Goal: Task Accomplishment & Management: Manage account settings

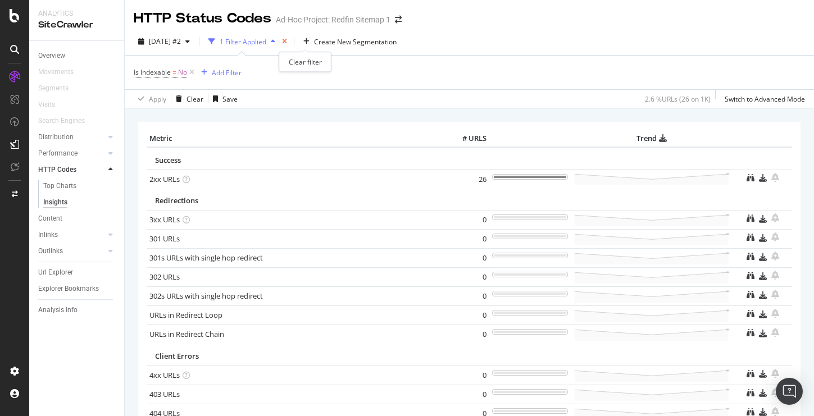
click at [287, 41] on icon "times" at bounding box center [284, 41] width 5 height 7
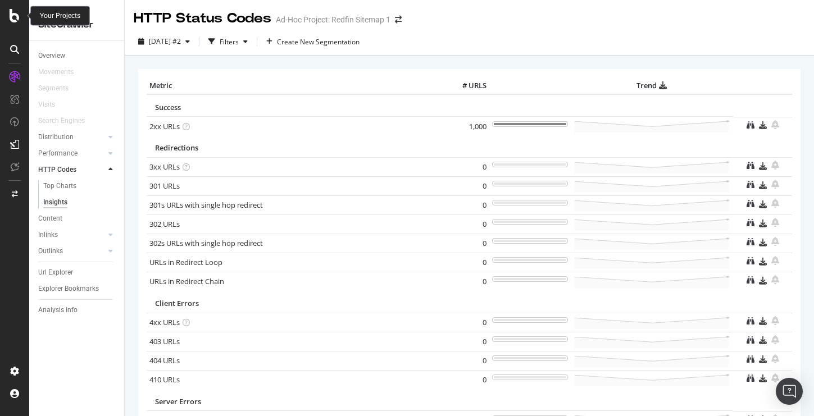
click at [11, 16] on icon at bounding box center [15, 15] width 10 height 13
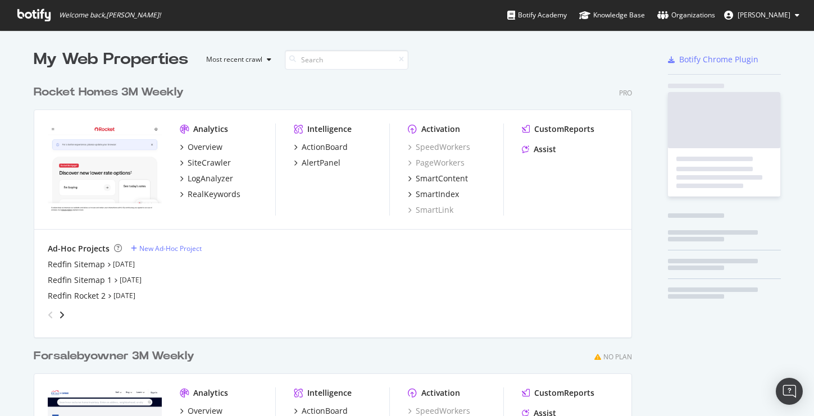
scroll to position [416, 814]
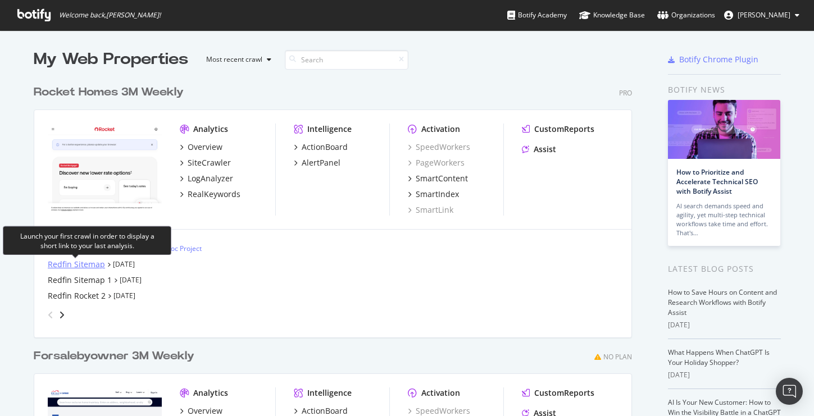
click at [78, 266] on div "Redfin Sitemap" at bounding box center [76, 264] width 57 height 11
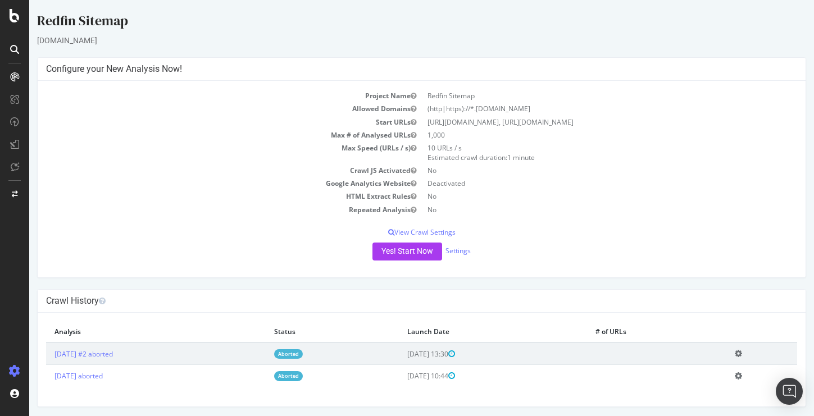
scroll to position [2, 0]
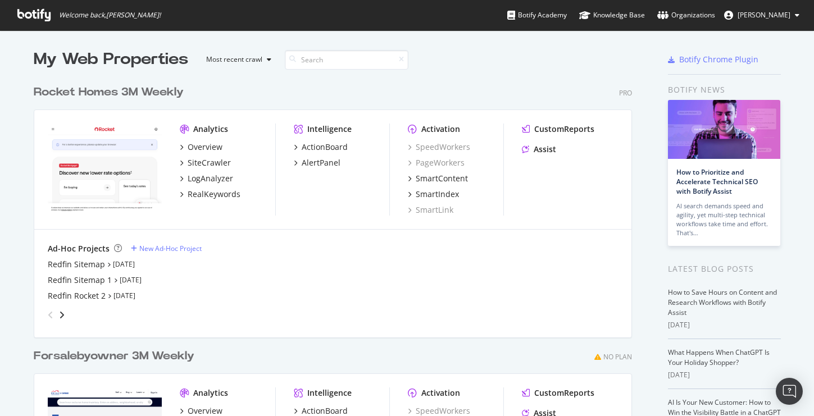
scroll to position [416, 814]
click at [78, 282] on div "Redfin Sitemap 1" at bounding box center [80, 280] width 64 height 11
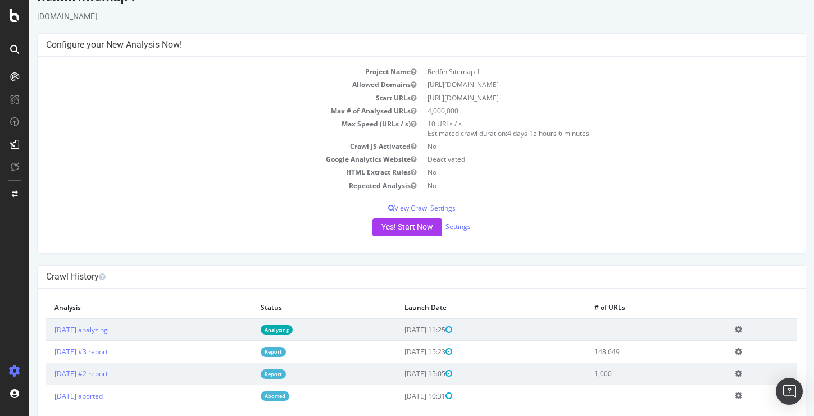
scroll to position [47, 0]
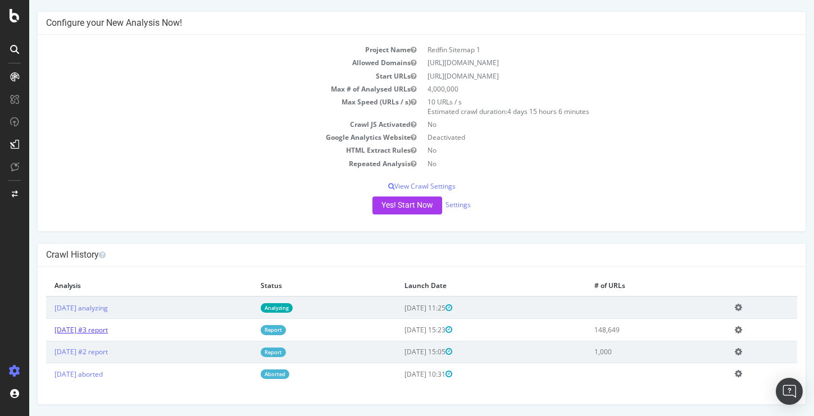
click at [102, 331] on link "[DATE] #3 report" at bounding box center [81, 330] width 53 height 10
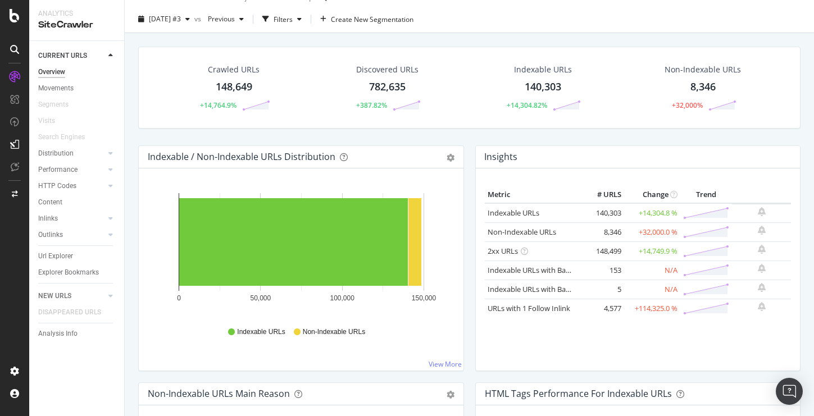
scroll to position [31, 0]
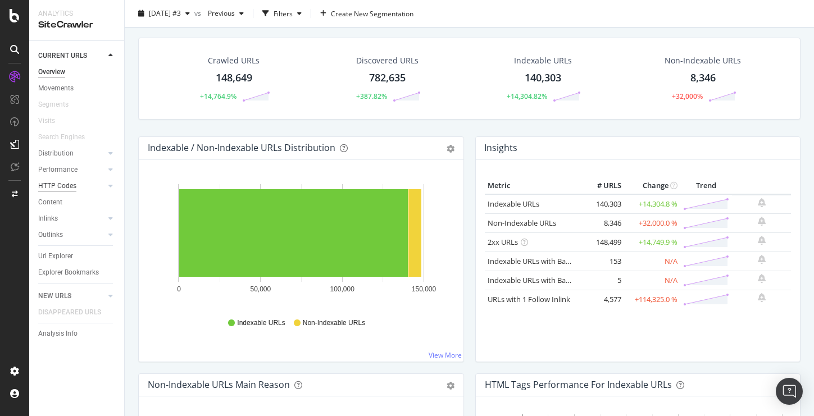
click at [58, 187] on div "HTTP Codes" at bounding box center [57, 186] width 38 height 12
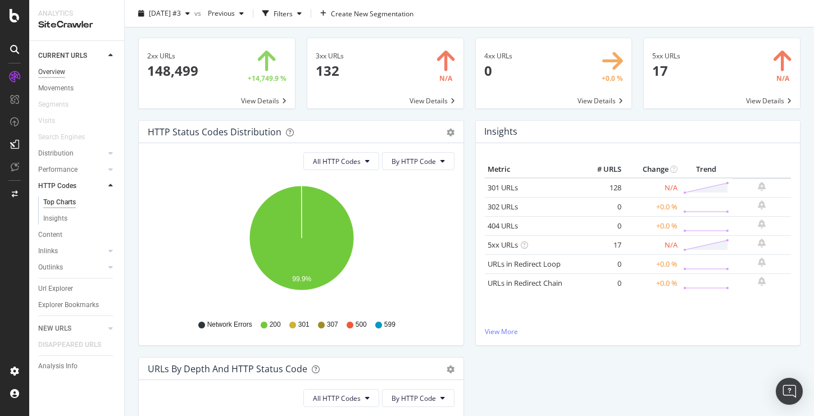
click at [54, 72] on div "Overview" at bounding box center [51, 72] width 27 height 12
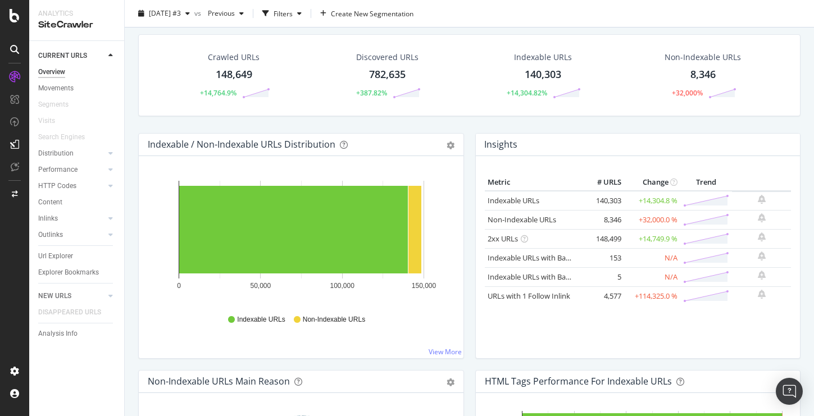
scroll to position [24, 0]
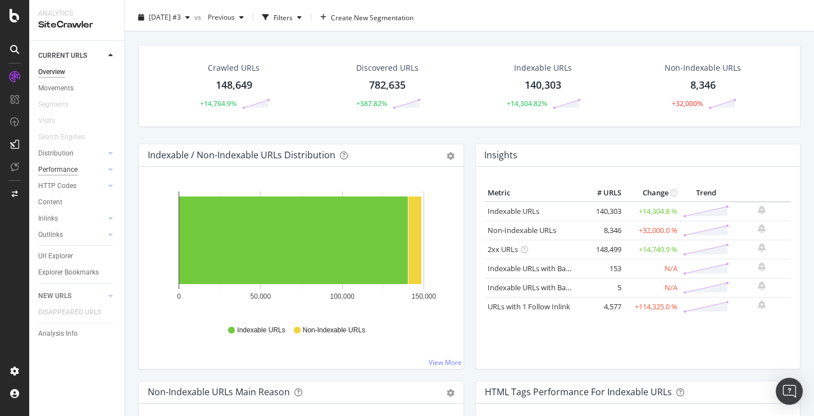
click at [53, 173] on div "Performance" at bounding box center [57, 170] width 39 height 12
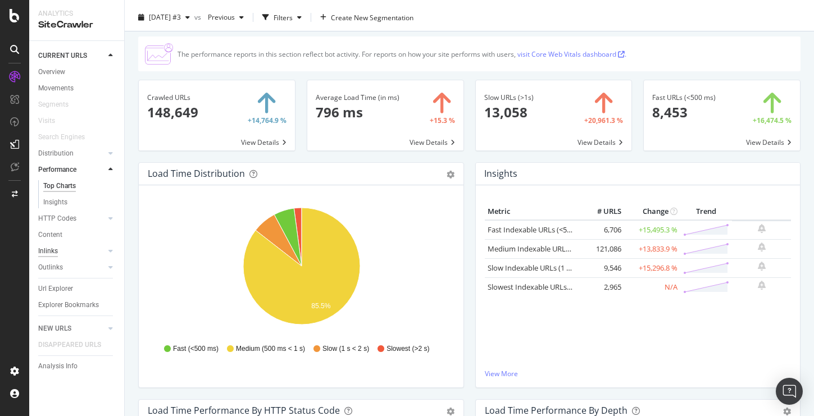
click at [46, 250] on div "Inlinks" at bounding box center [48, 252] width 20 height 12
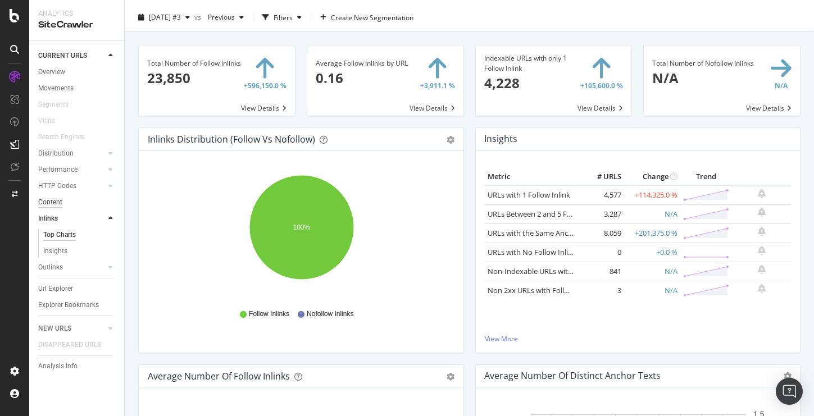
click at [57, 205] on div "Content" at bounding box center [50, 203] width 24 height 12
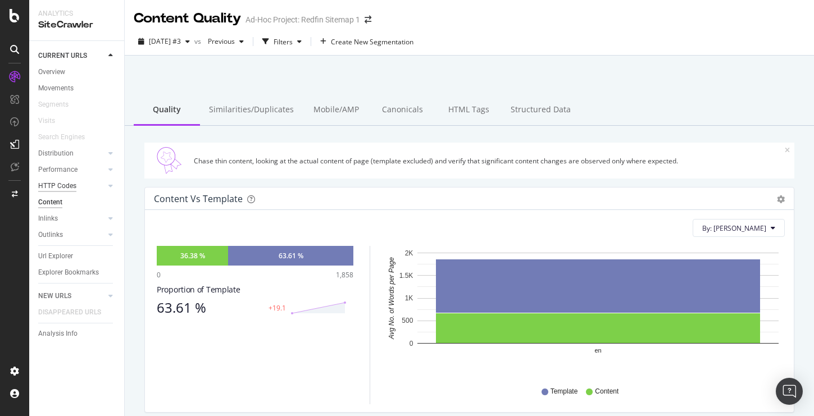
click at [61, 182] on div "HTTP Codes" at bounding box center [57, 186] width 38 height 12
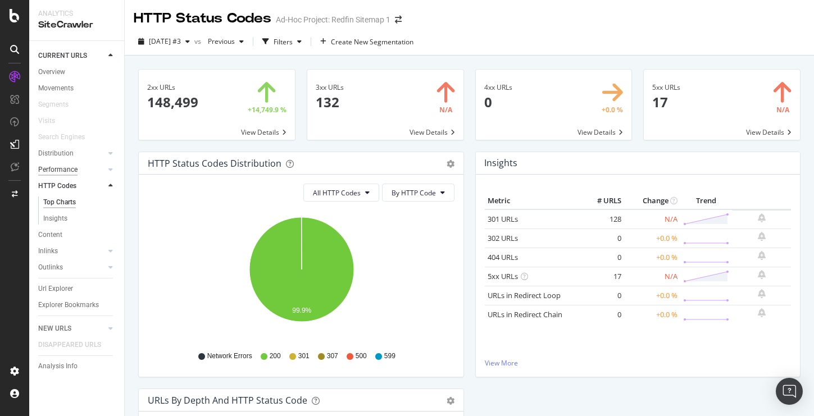
click at [61, 171] on div "Performance" at bounding box center [57, 170] width 39 height 12
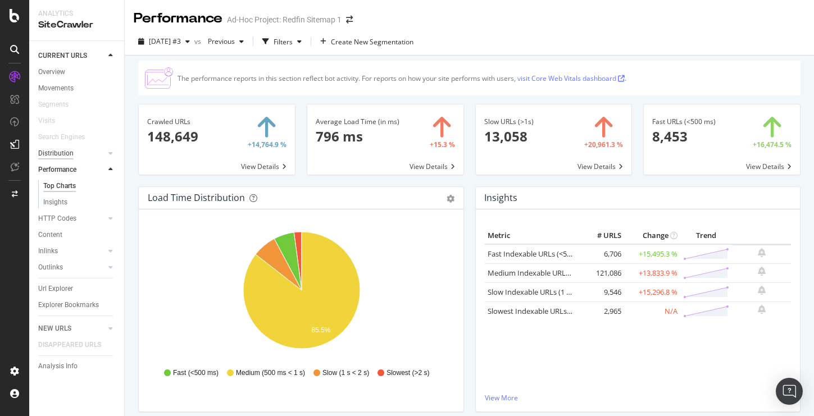
click at [60, 156] on div "Distribution" at bounding box center [55, 154] width 35 height 12
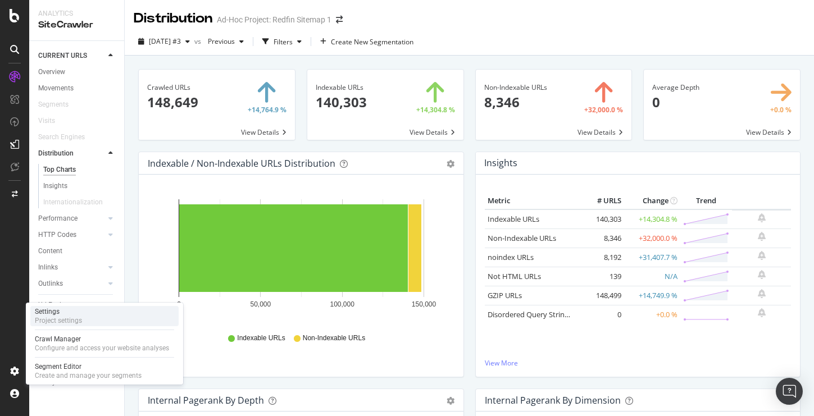
click at [54, 320] on div "Project settings" at bounding box center [58, 320] width 47 height 9
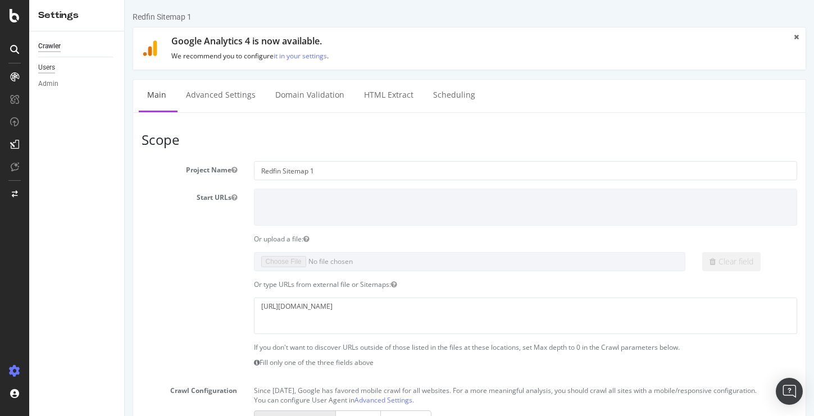
click at [49, 70] on div "Users" at bounding box center [46, 68] width 17 height 12
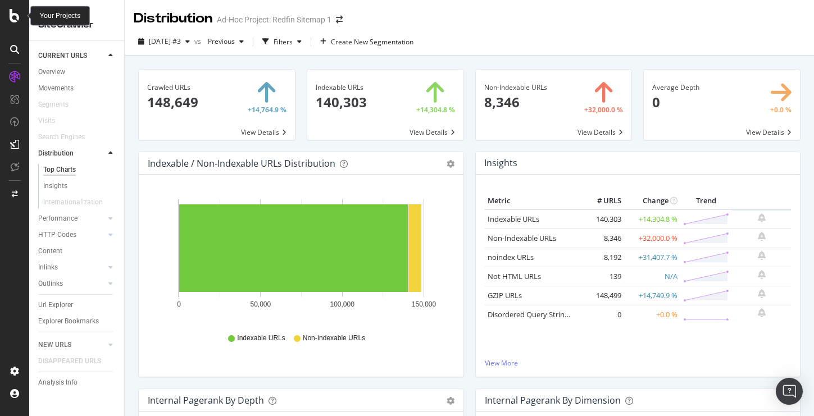
click at [11, 18] on icon at bounding box center [15, 15] width 10 height 13
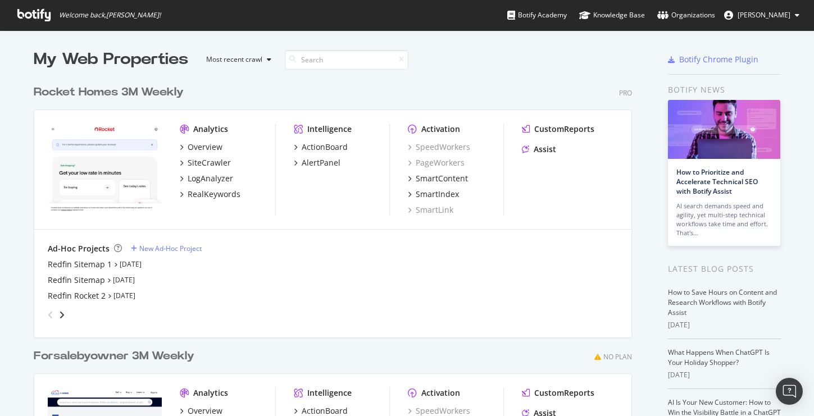
scroll to position [416, 814]
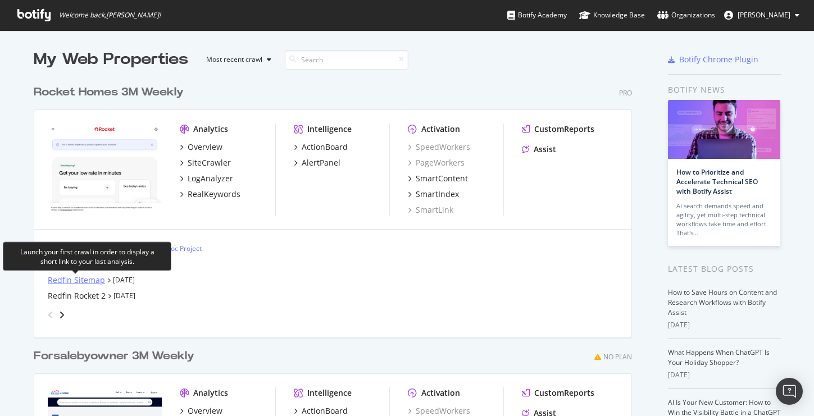
click at [90, 281] on div "Redfin Sitemap" at bounding box center [76, 280] width 57 height 11
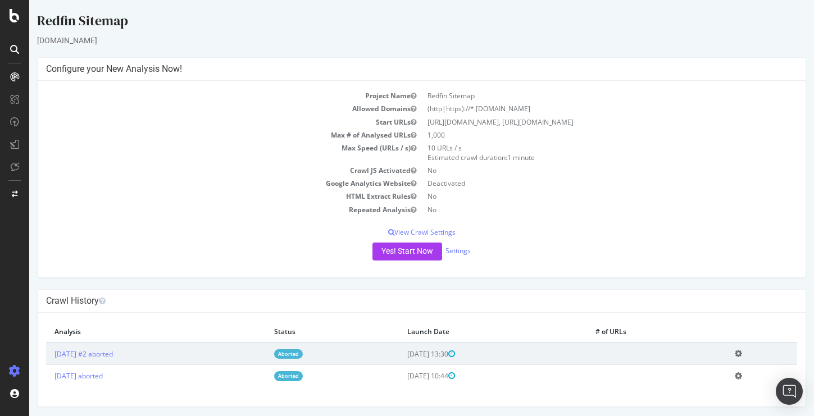
scroll to position [2, 0]
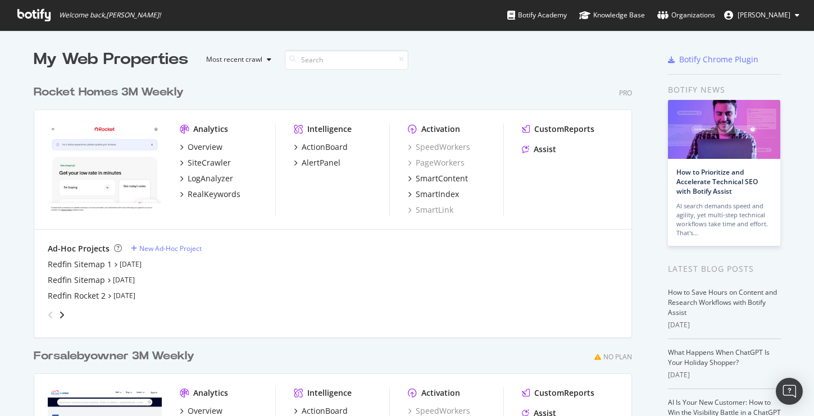
scroll to position [416, 814]
click at [92, 264] on div "Redfin Sitemap 1" at bounding box center [80, 264] width 64 height 11
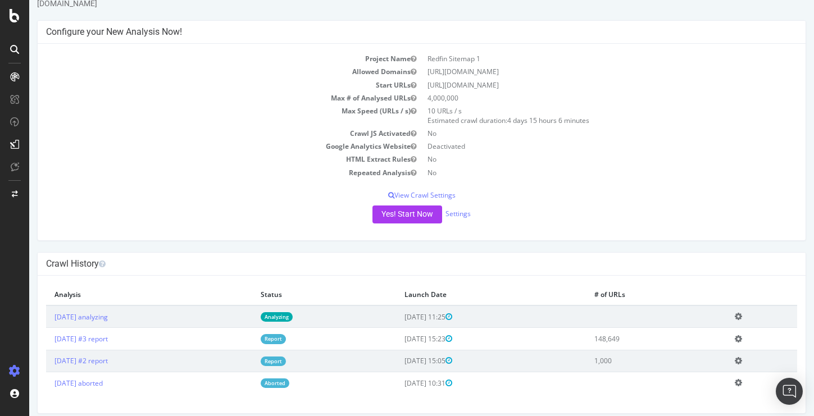
scroll to position [47, 0]
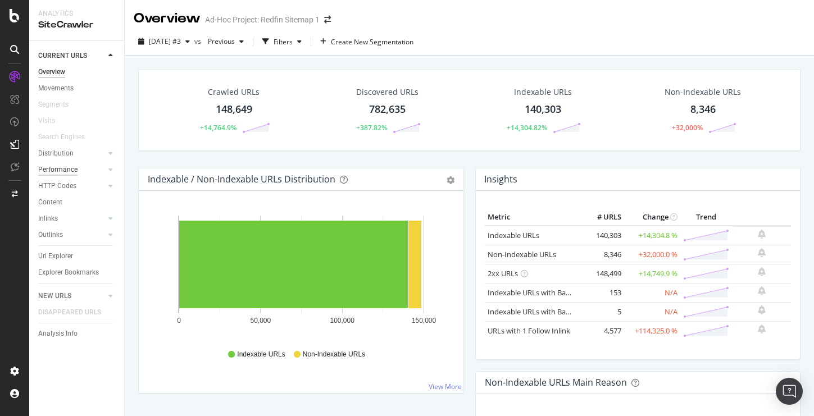
click at [64, 165] on div "Performance" at bounding box center [57, 170] width 39 height 12
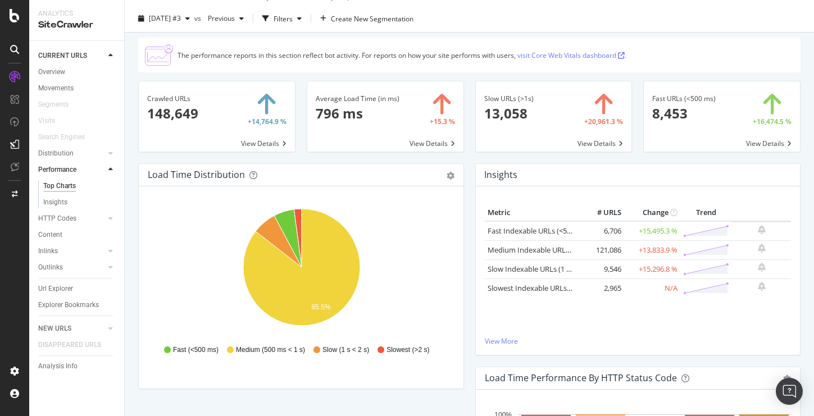
scroll to position [28, 0]
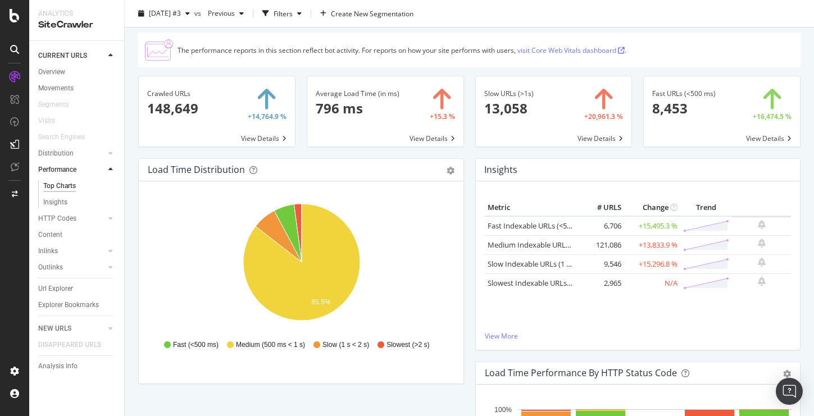
click at [763, 135] on span at bounding box center [722, 111] width 156 height 70
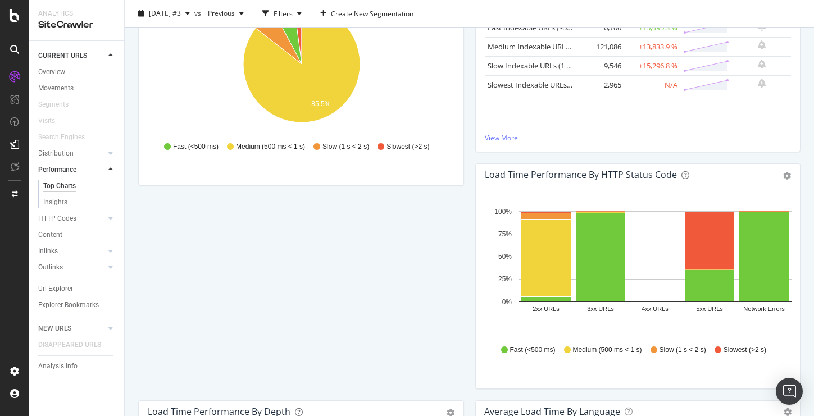
scroll to position [150, 0]
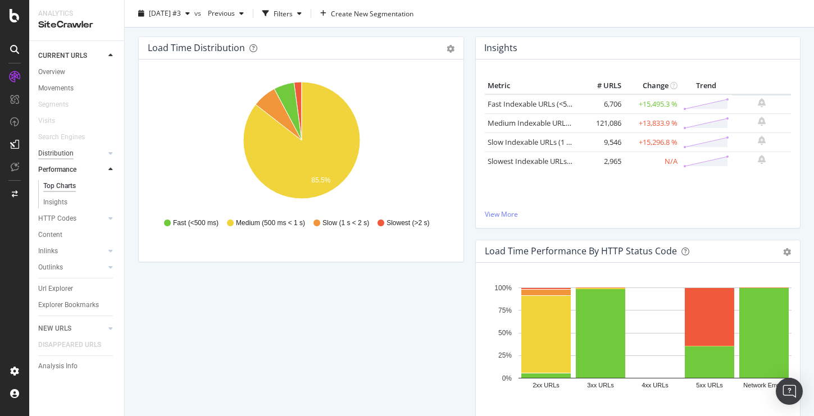
click at [58, 153] on div "Distribution" at bounding box center [55, 154] width 35 height 12
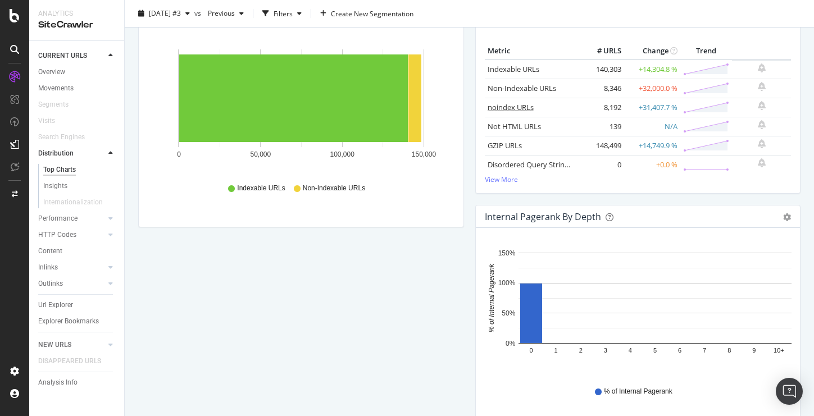
click at [504, 110] on link "noindex URLs" at bounding box center [511, 107] width 46 height 10
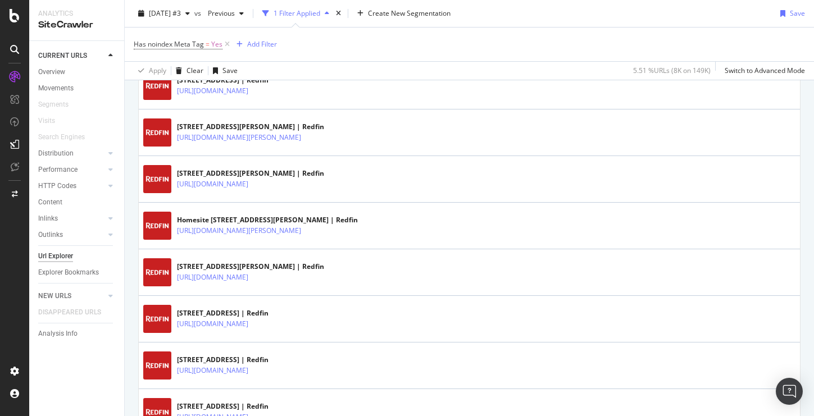
scroll to position [1002, 0]
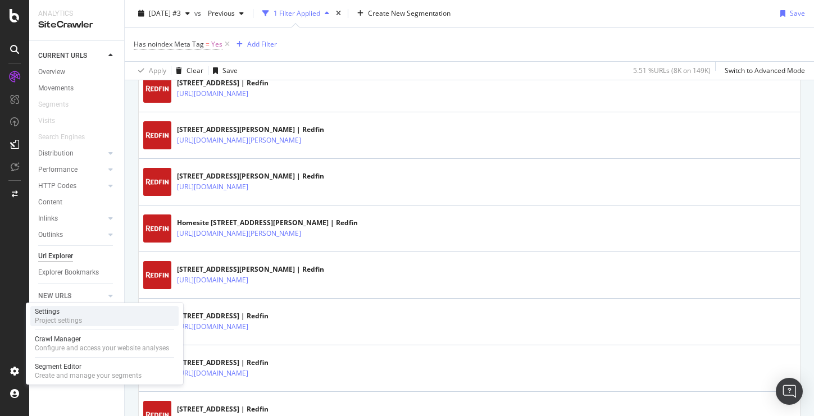
click at [72, 322] on div "Project settings" at bounding box center [58, 320] width 47 height 9
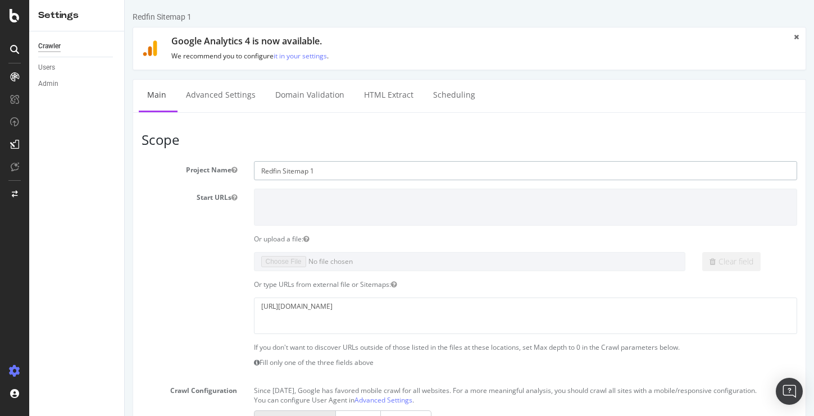
click at [323, 171] on input "Redfin Sitemap 1" at bounding box center [526, 170] width 544 height 19
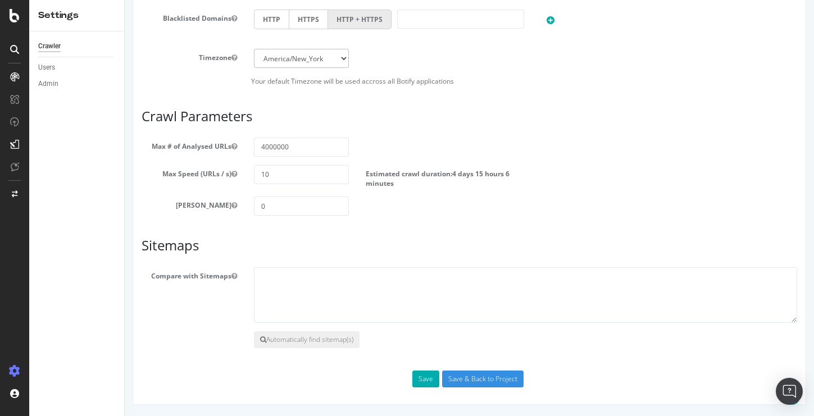
scroll to position [526, 0]
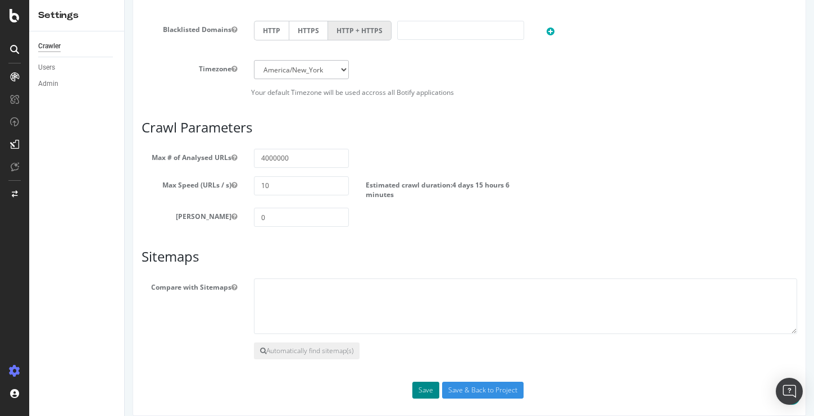
type input "Redfin Sitemaps ALL"
click at [428, 388] on button "Save" at bounding box center [426, 390] width 27 height 17
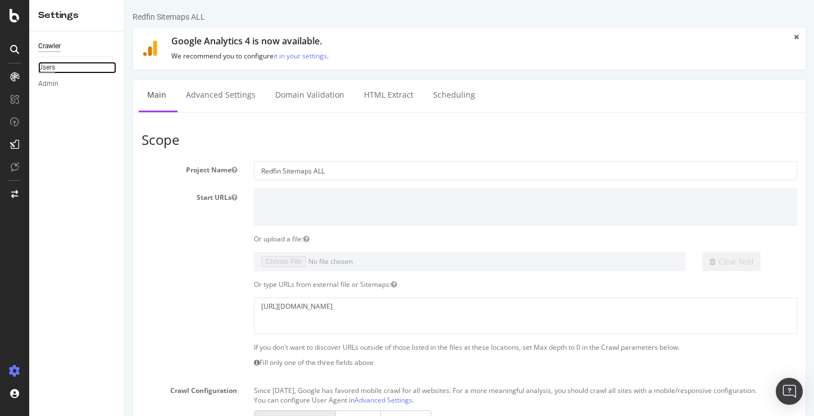
click at [49, 68] on div "Users" at bounding box center [46, 68] width 17 height 12
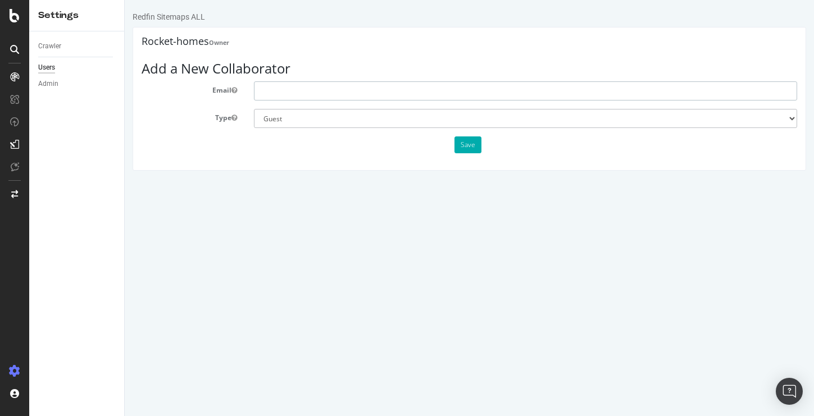
click at [300, 89] on input "text" at bounding box center [526, 90] width 544 height 19
paste input "elliott.mellichamp@redfin.com"
type input "elliott.mellichamp@redfin.com"
click at [465, 145] on button "Save" at bounding box center [468, 145] width 27 height 17
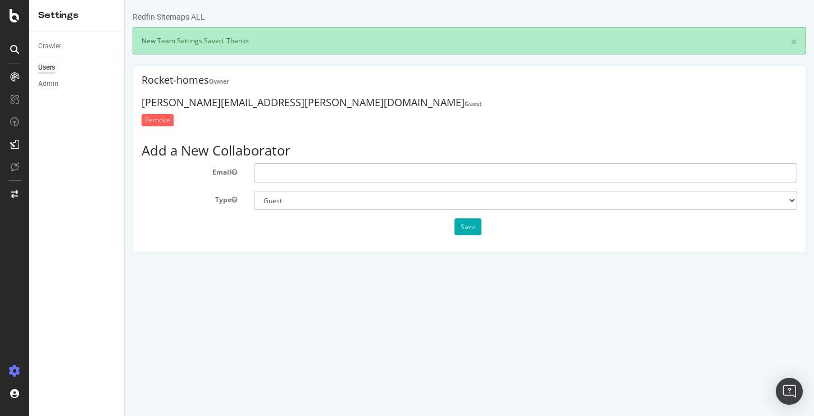
click at [309, 175] on input "text" at bounding box center [526, 173] width 544 height 19
paste input "david.minchala@redfin.com"
type input "david.minchala@redfin.com"
click at [469, 226] on button "Save" at bounding box center [468, 227] width 27 height 17
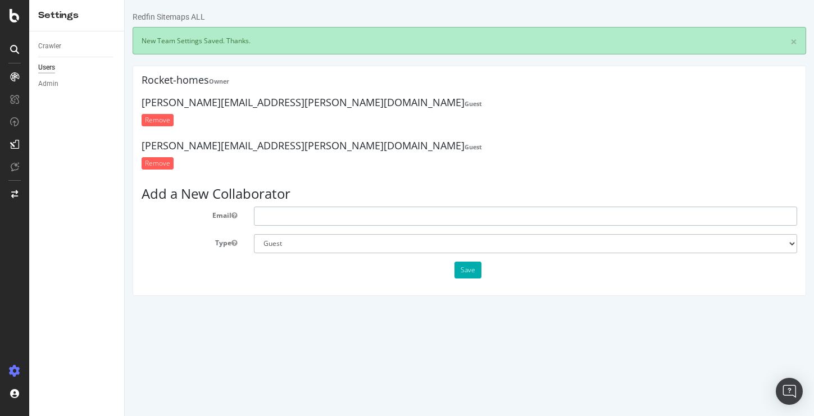
click at [338, 214] on input "text" at bounding box center [526, 216] width 544 height 19
paste input "jacob.klein@redfin.com"
type input "jacob.klein@redfin.com"
click at [465, 268] on button "Save" at bounding box center [468, 270] width 27 height 17
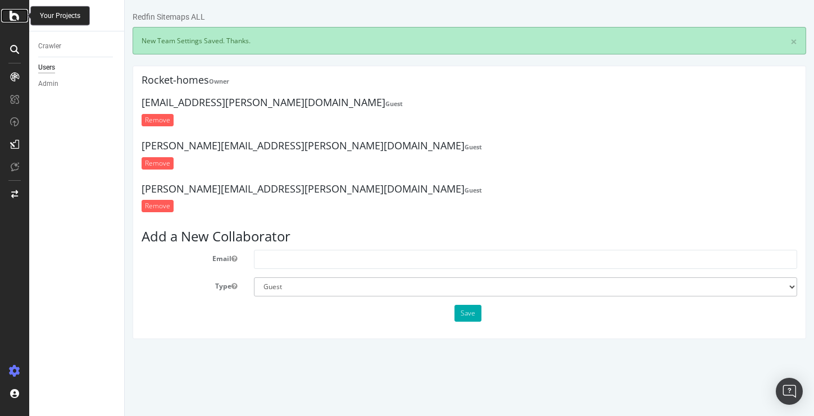
click at [12, 16] on icon at bounding box center [15, 15] width 10 height 13
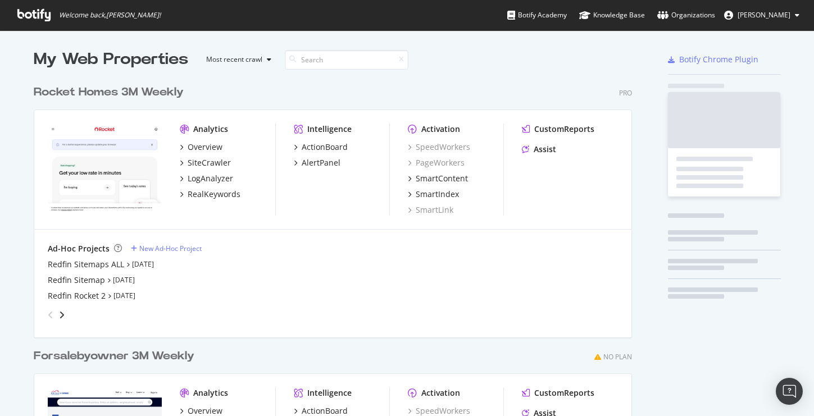
scroll to position [416, 814]
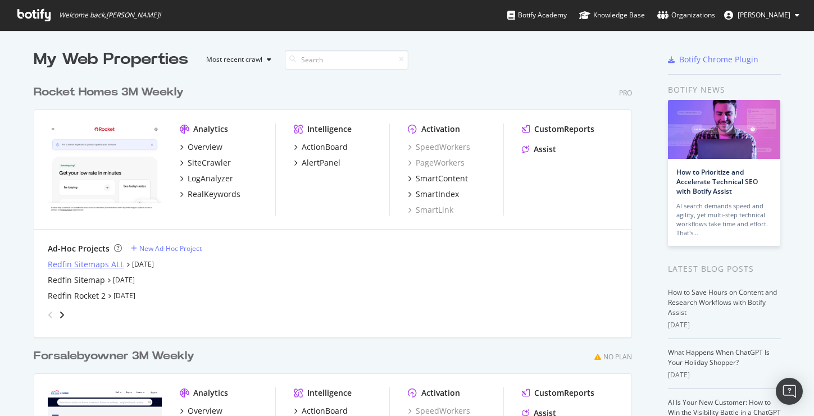
click at [93, 264] on div "Redfin Sitemaps ALL" at bounding box center [86, 264] width 76 height 11
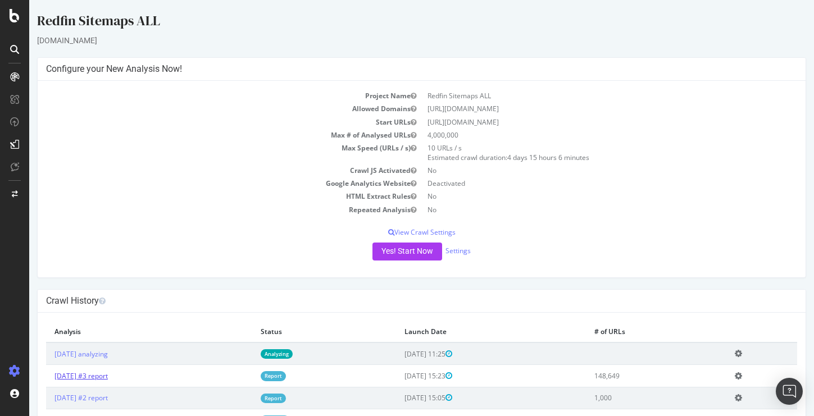
click at [108, 377] on link "[DATE] #3 report" at bounding box center [81, 376] width 53 height 10
click at [742, 378] on icon at bounding box center [738, 376] width 7 height 8
click at [708, 394] on link "Add name" at bounding box center [697, 393] width 90 height 15
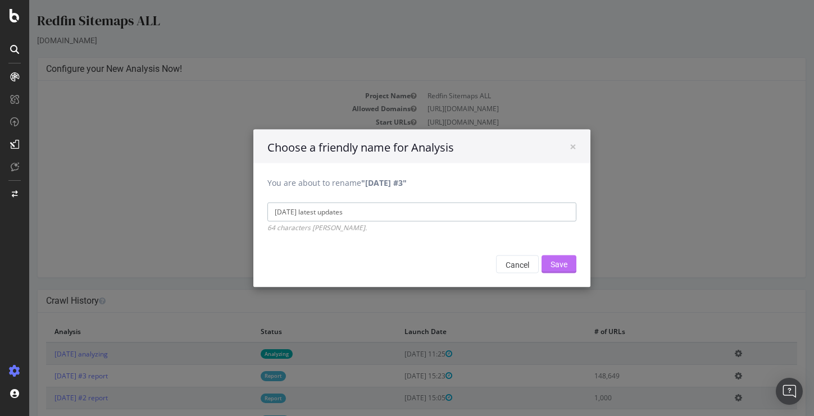
type input "2025 Sep 4th latest updates"
click at [552, 264] on input "Save" at bounding box center [559, 264] width 35 height 18
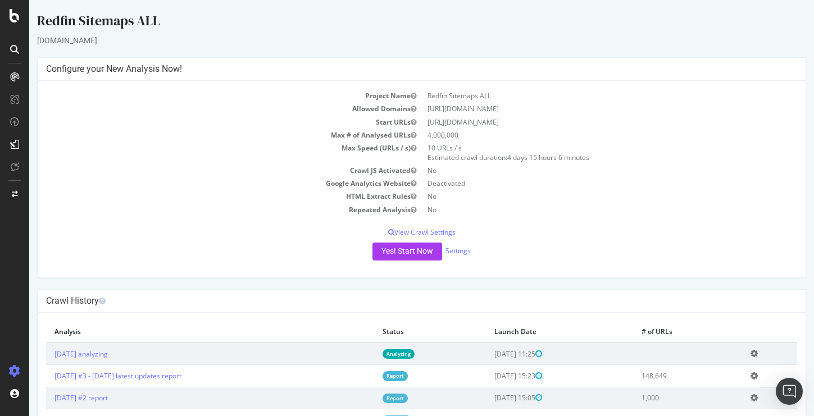
drag, startPoint x: 178, startPoint y: 31, endPoint x: 35, endPoint y: 23, distance: 143.5
click at [35, 23] on div "Redfin Sitemaps ALL www.redfin.com × × Configure your New Analysis Now! Project…" at bounding box center [421, 231] width 785 height 440
copy div "Redfin Sitemaps ALL"
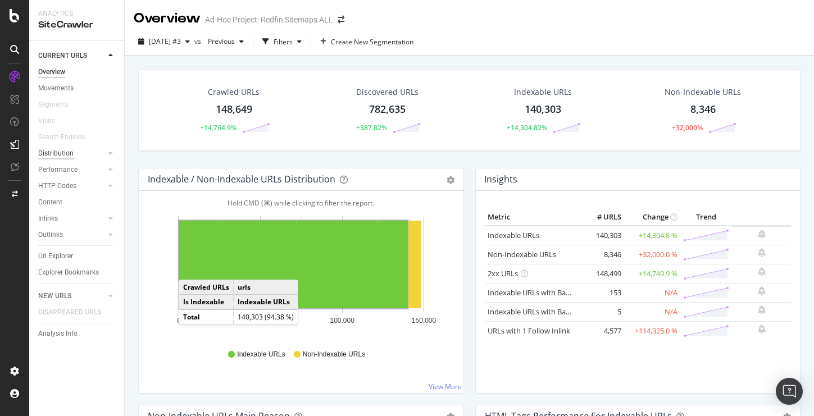
click at [57, 157] on div "Distribution" at bounding box center [55, 154] width 35 height 12
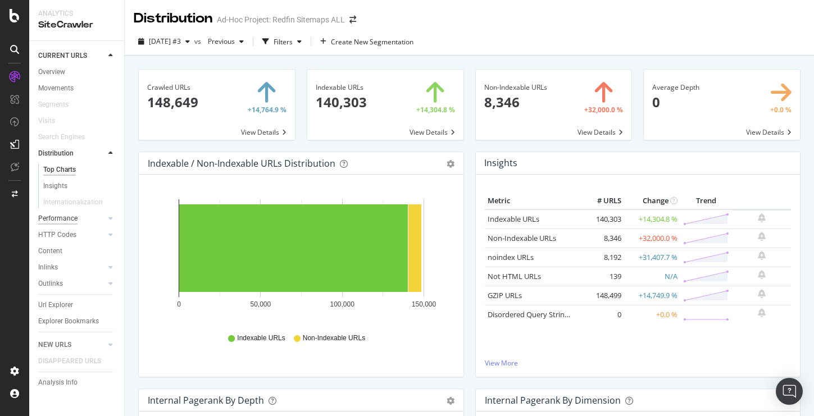
click at [56, 216] on div "Performance" at bounding box center [57, 219] width 39 height 12
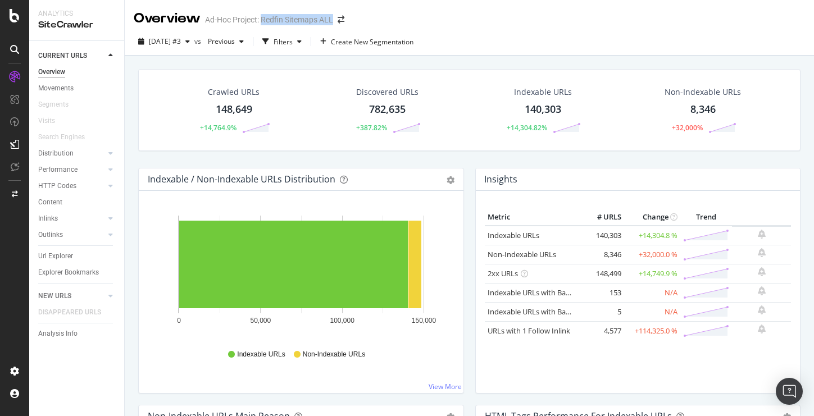
drag, startPoint x: 333, startPoint y: 21, endPoint x: 262, endPoint y: 20, distance: 71.4
click at [262, 20] on div "Ad-Hoc Project: Redfin Sitemaps ALL" at bounding box center [269, 19] width 128 height 11
copy div "Redfin Sitemaps ALL"
click at [11, 15] on icon at bounding box center [15, 15] width 10 height 13
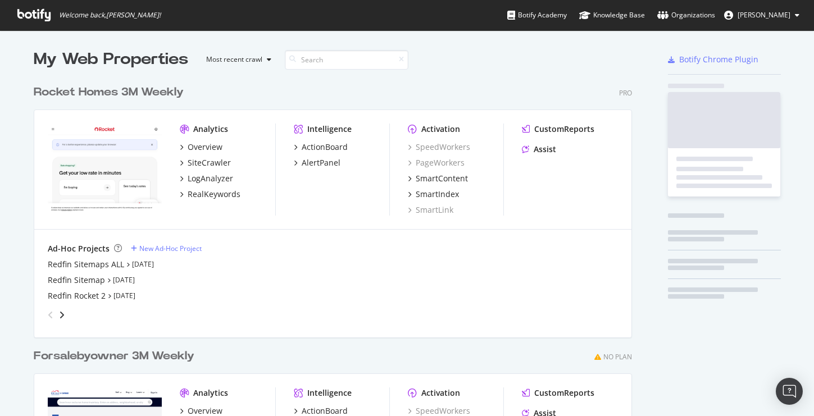
scroll to position [416, 814]
